Goal: Check status

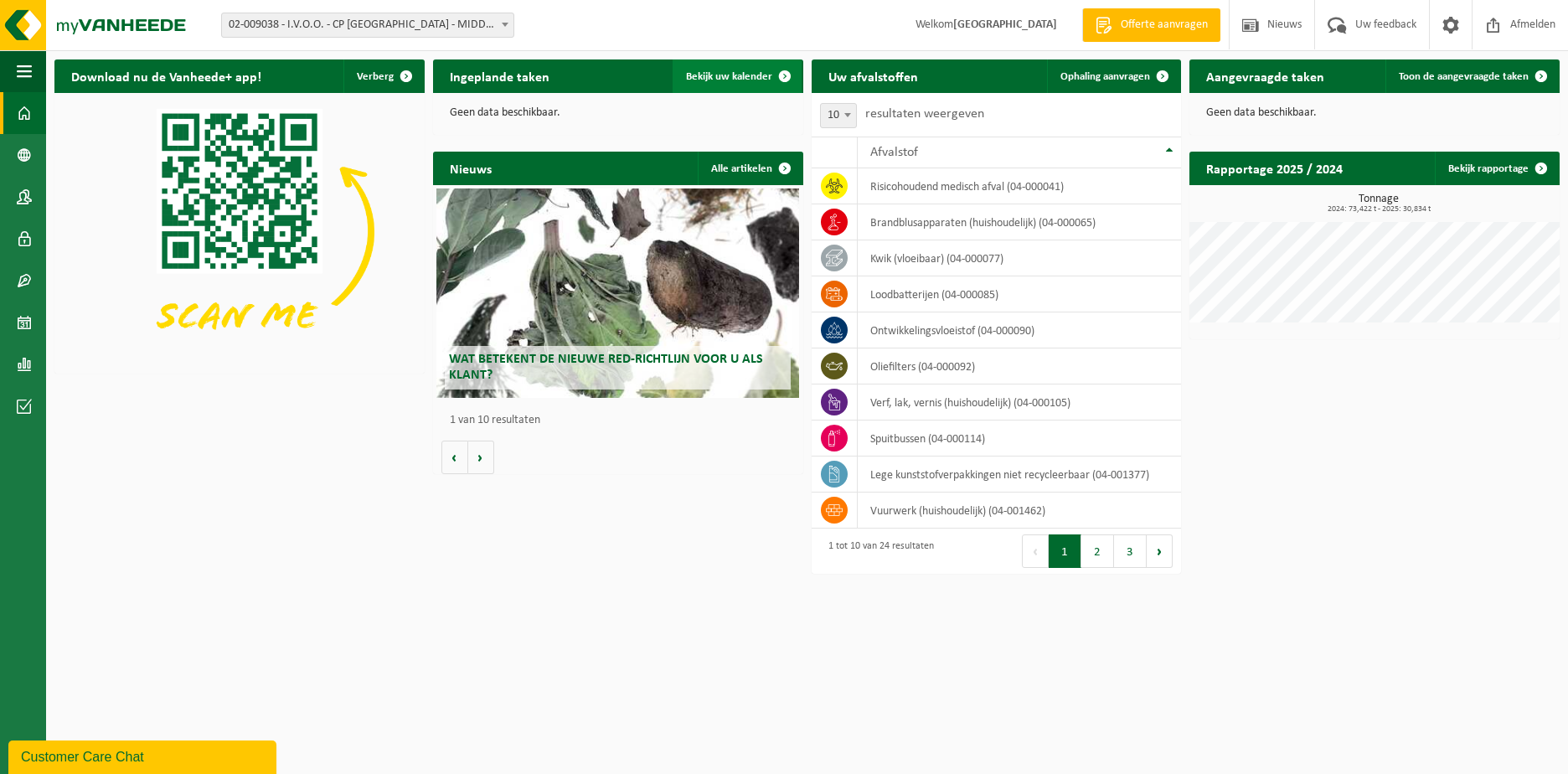
click at [698, 71] on span "Bekijk uw kalender" at bounding box center [729, 76] width 86 height 11
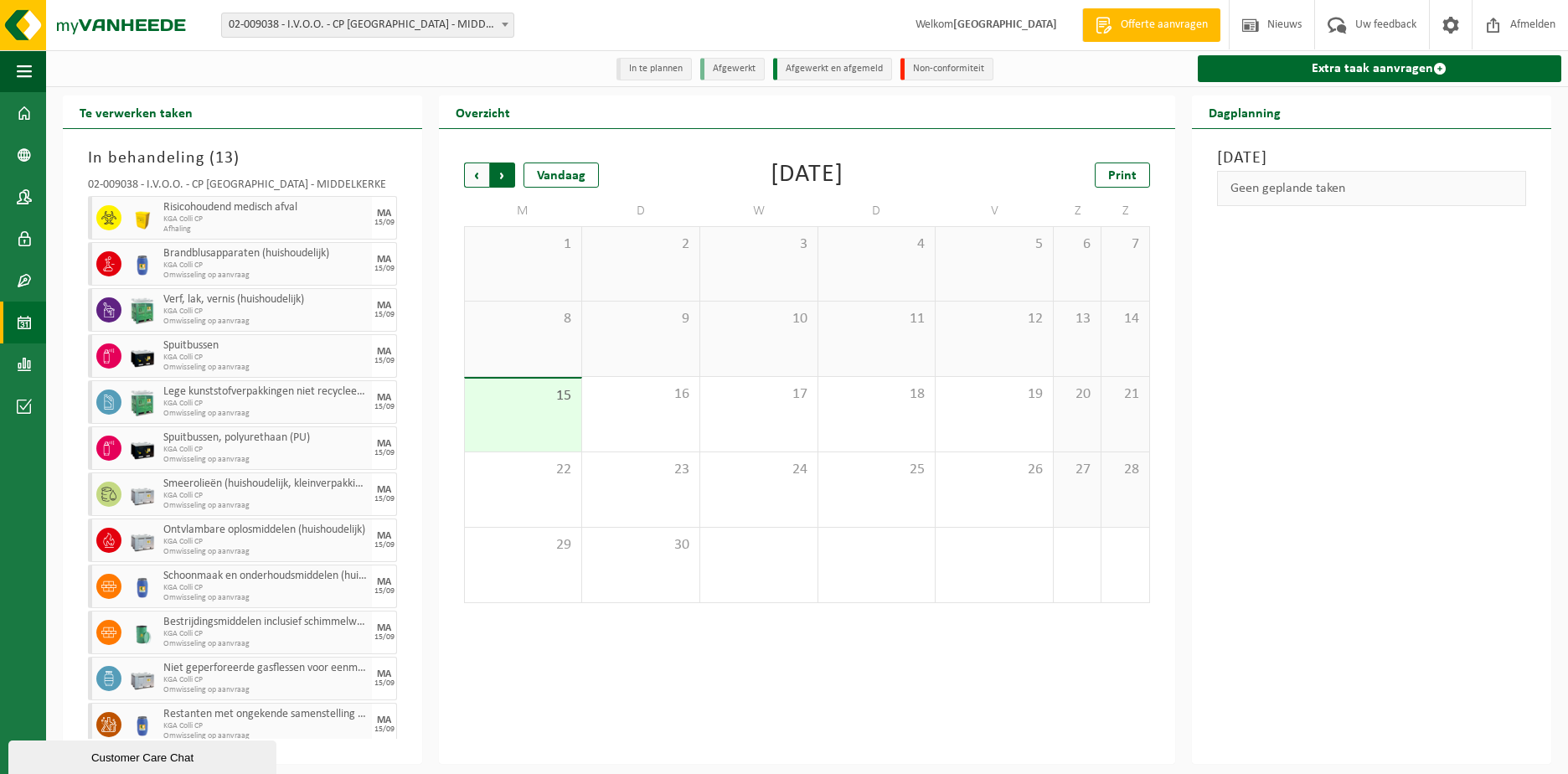
click at [484, 172] on span "Vorige" at bounding box center [477, 175] width 25 height 25
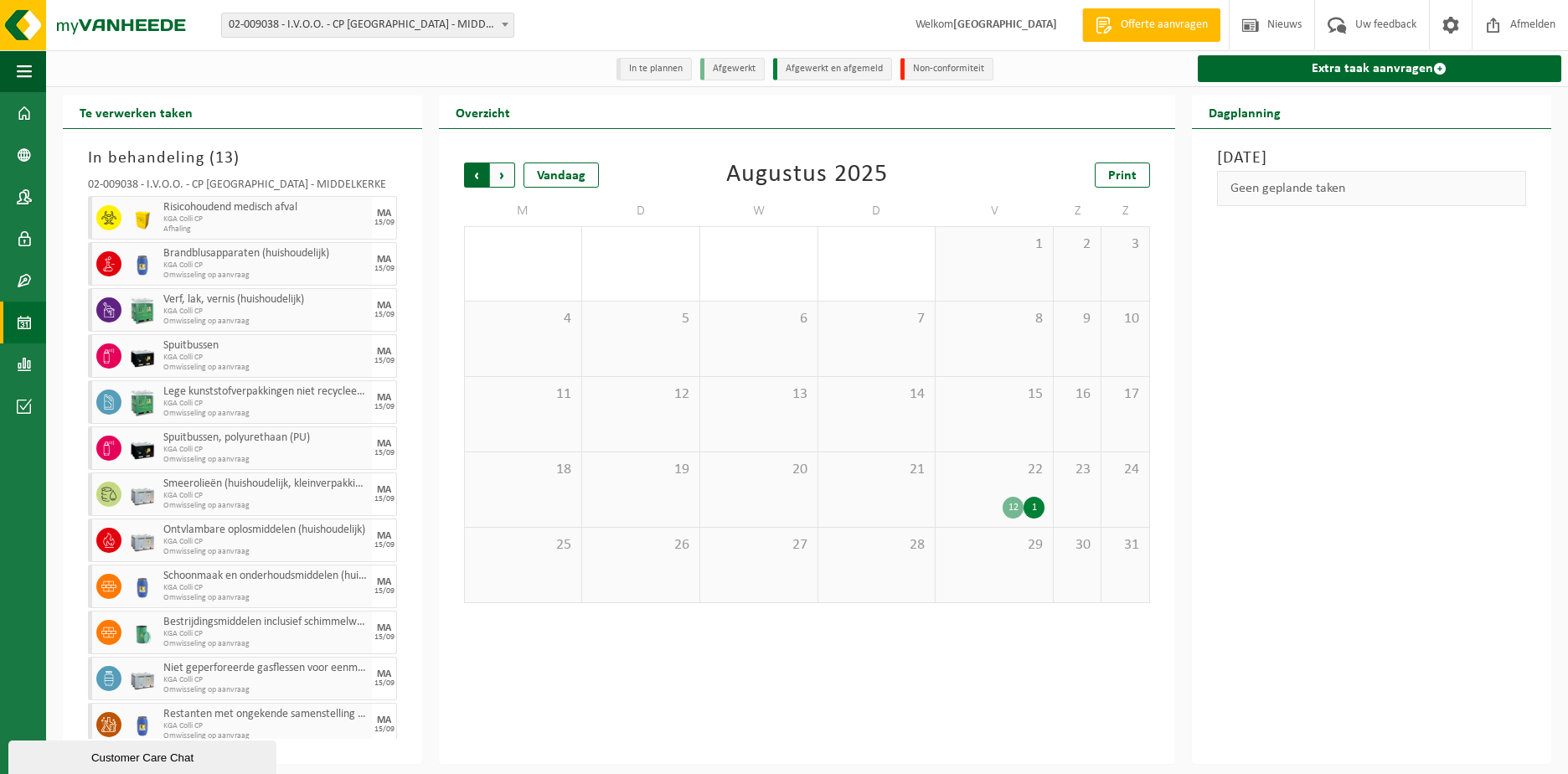
click at [504, 177] on span "Volgende" at bounding box center [503, 175] width 25 height 25
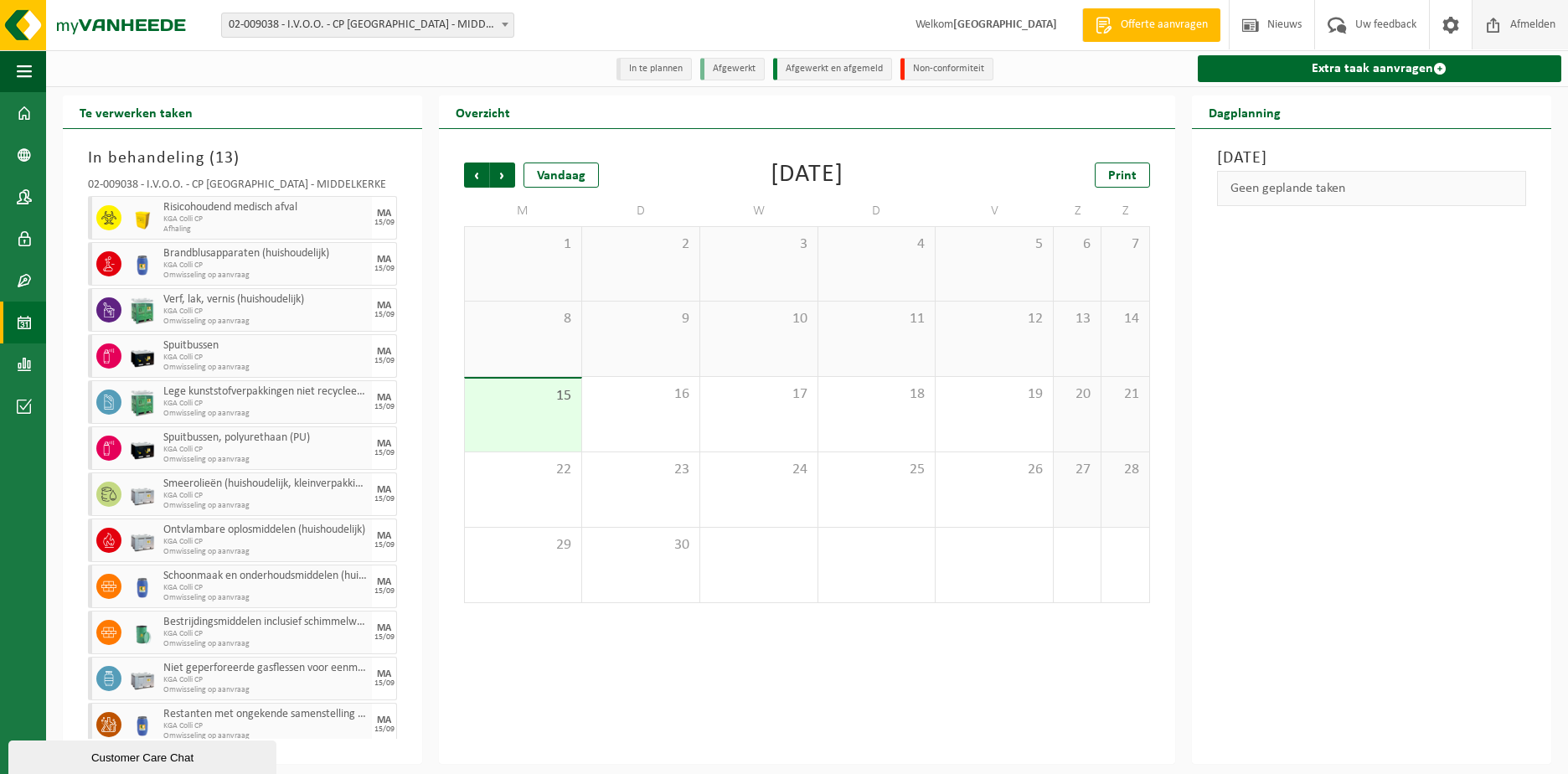
click at [1514, 25] on span "Afmelden" at bounding box center [1533, 24] width 54 height 50
